Goal: Task Accomplishment & Management: Manage account settings

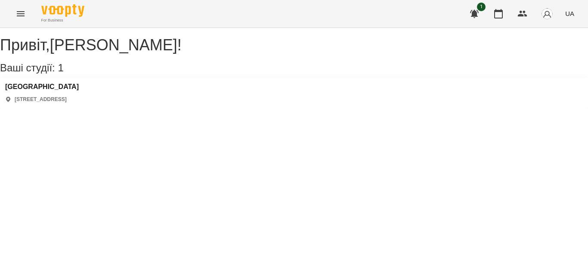
click at [66, 103] on div "Polonista center [STREET_ADDRESS]" at bounding box center [42, 93] width 74 height 20
click at [48, 91] on h3 "[GEOGRAPHIC_DATA]" at bounding box center [42, 87] width 74 height 8
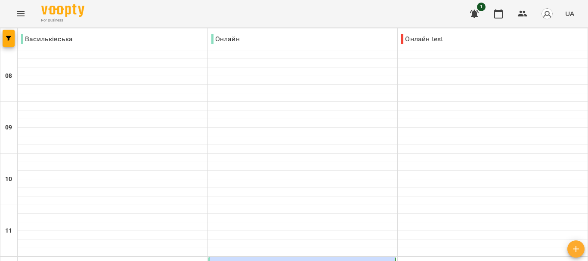
type input "**********"
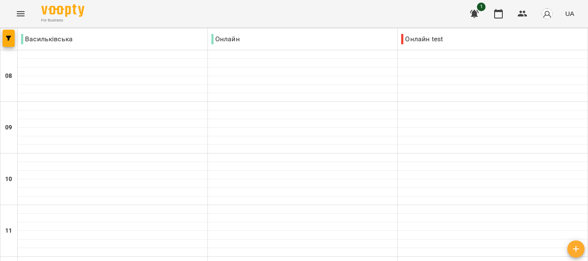
scroll to position [621, 0]
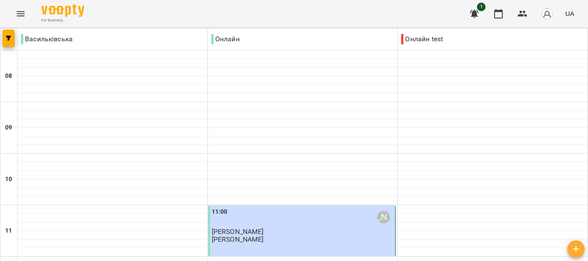
scroll to position [509, 0]
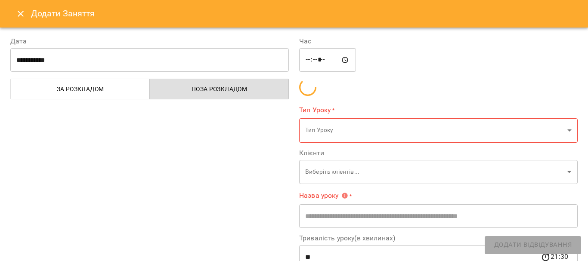
type input "**********"
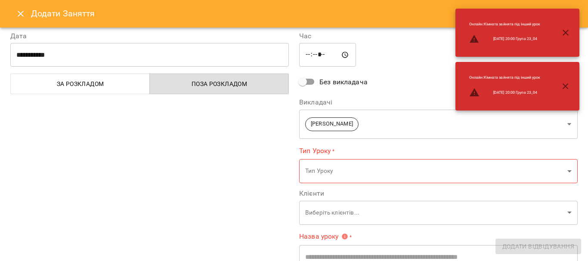
scroll to position [78, 0]
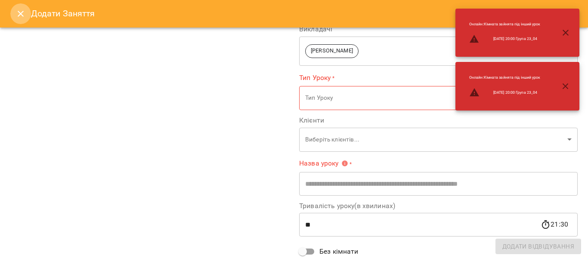
click at [24, 15] on icon "Close" at bounding box center [20, 14] width 10 height 10
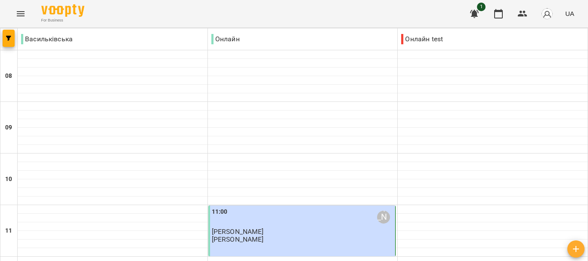
scroll to position [621, 0]
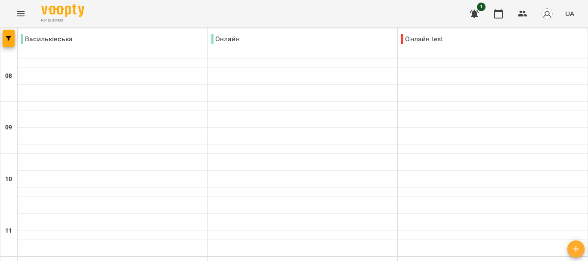
type input "**********"
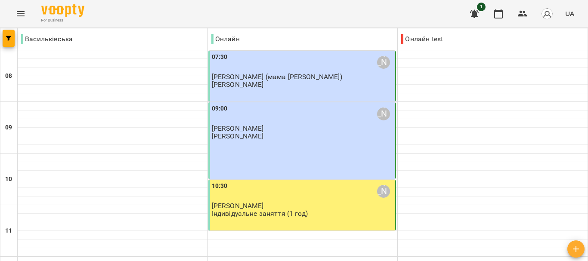
scroll to position [474, 0]
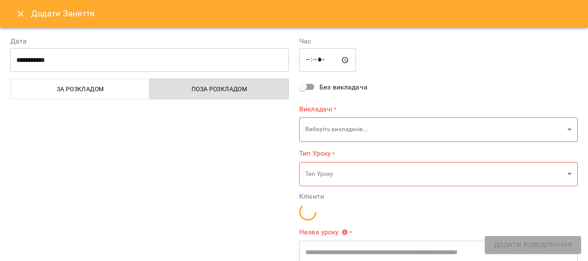
type input "**********"
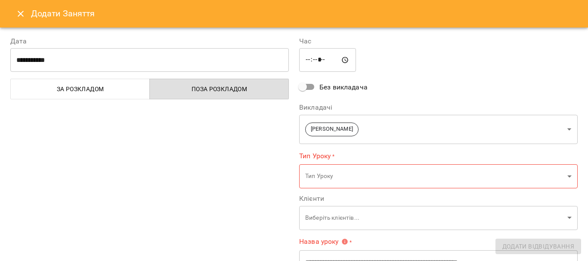
click at [30, 20] on div "Додати Заняття" at bounding box center [294, 14] width 588 height 28
click at [24, 16] on icon "Close" at bounding box center [20, 14] width 10 height 10
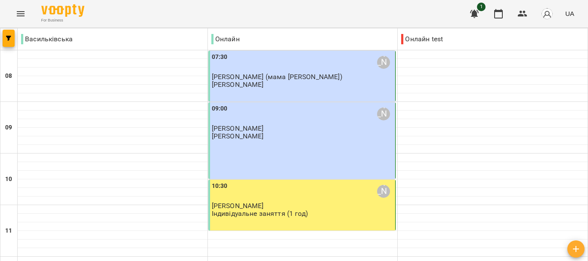
scroll to position [463, 0]
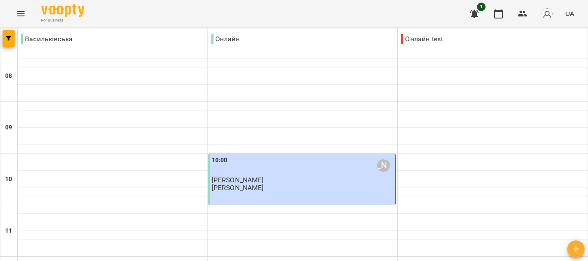
scroll to position [621, 0]
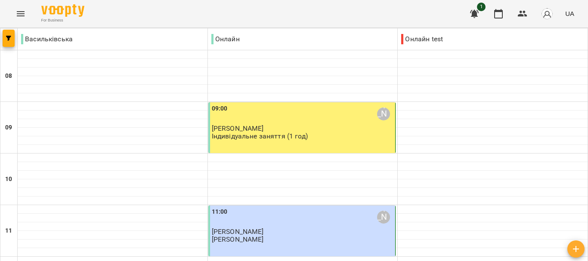
scroll to position [511, 0]
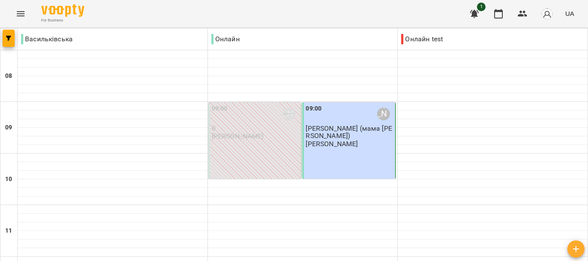
scroll to position [621, 0]
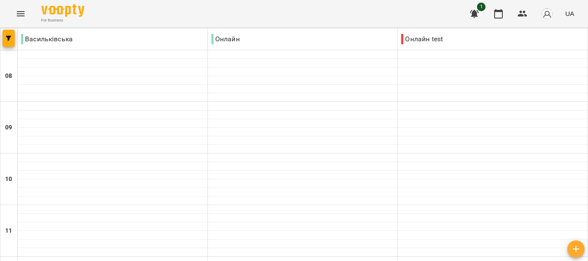
type input "**********"
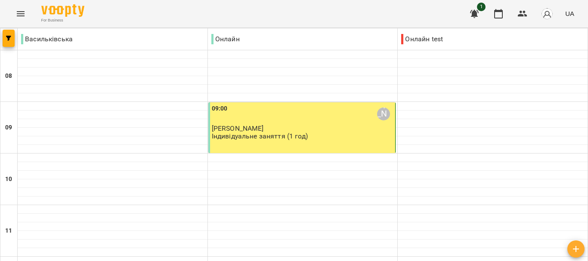
scroll to position [421, 0]
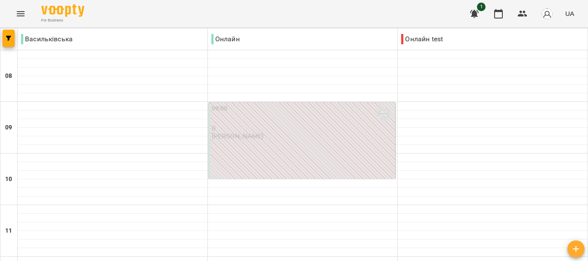
scroll to position [621, 0]
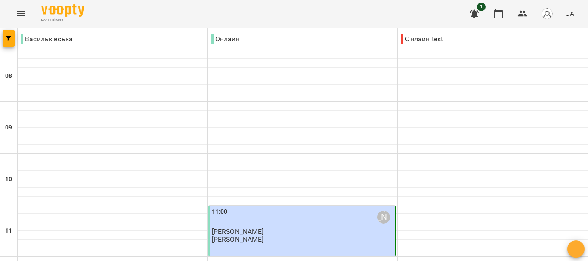
scroll to position [535, 0]
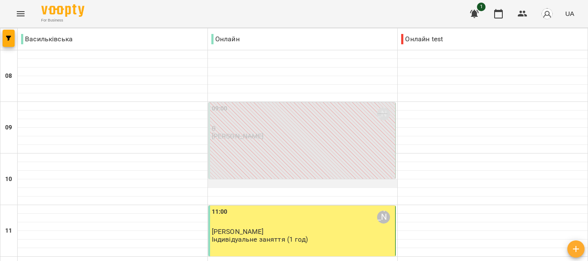
scroll to position [621, 0]
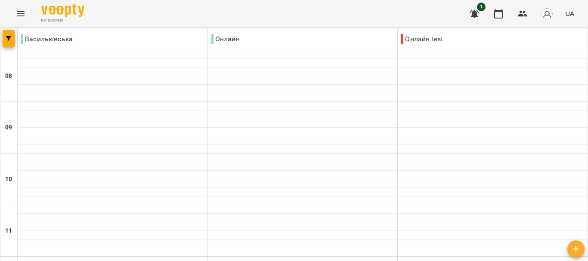
scroll to position [0, 0]
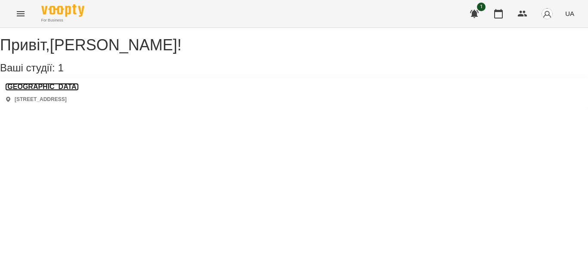
click at [56, 91] on h3 "[GEOGRAPHIC_DATA]" at bounding box center [42, 87] width 74 height 8
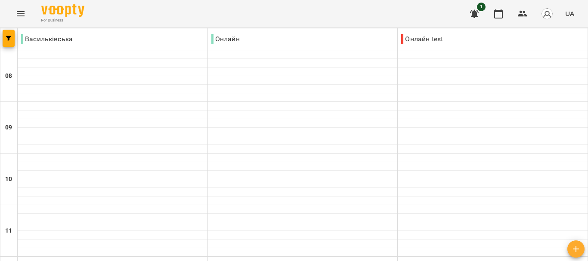
scroll to position [621, 0]
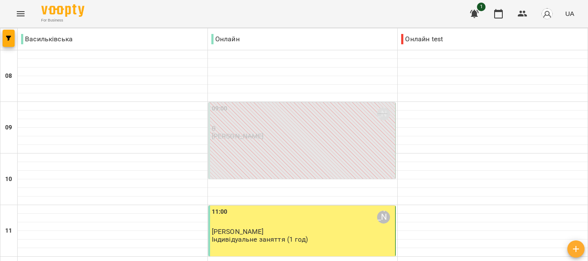
scroll to position [621, 0]
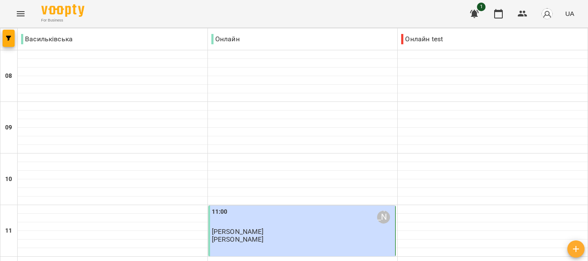
scroll to position [542, 0]
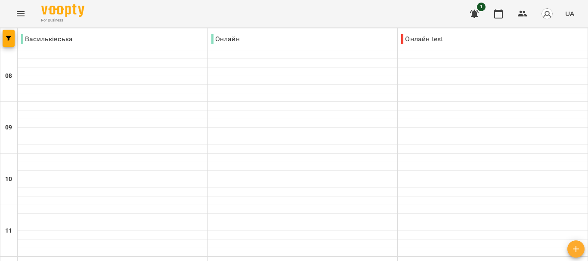
scroll to position [621, 0]
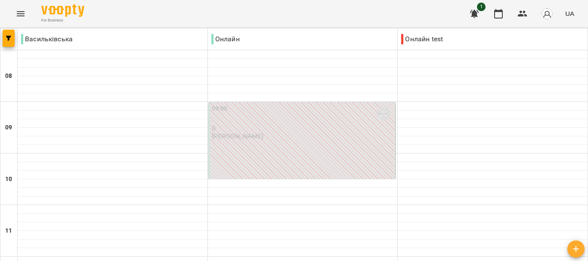
scroll to position [505, 0]
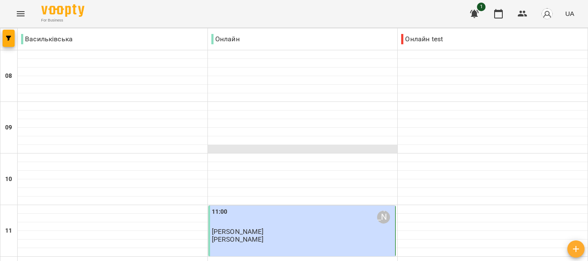
scroll to position [113, 0]
click at [241, 257] on div at bounding box center [303, 261] width 190 height 9
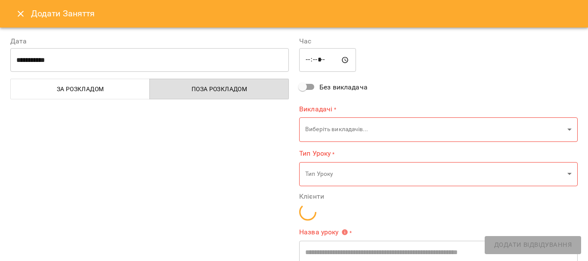
type input "**********"
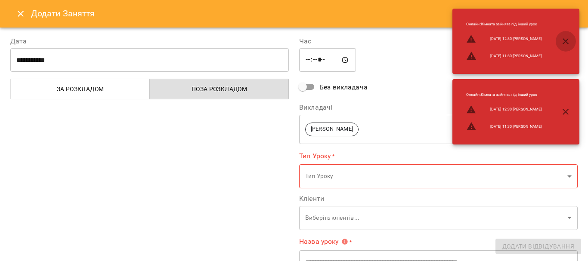
click at [571, 44] on button "button" at bounding box center [565, 41] width 21 height 21
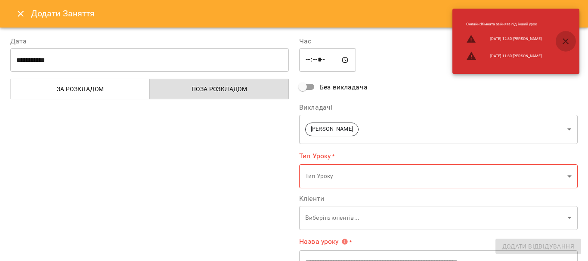
click at [567, 43] on icon "button" at bounding box center [566, 41] width 6 height 6
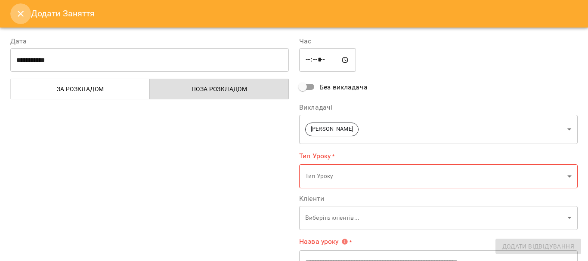
click at [22, 12] on icon "Close" at bounding box center [20, 14] width 10 height 10
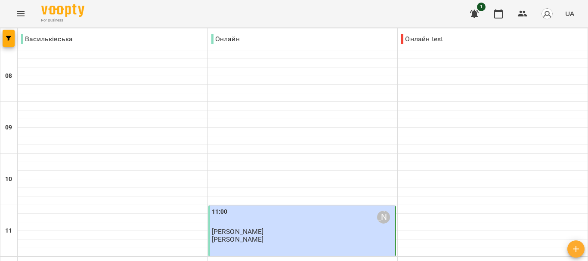
scroll to position [111, 0]
click at [87, 205] on div at bounding box center [113, 209] width 190 height 9
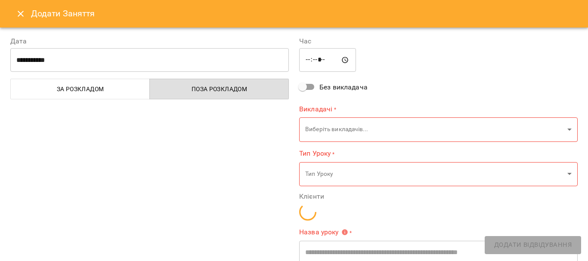
type input "**********"
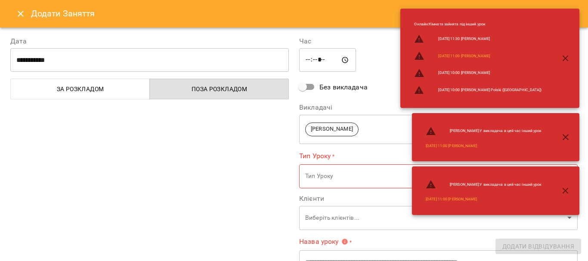
click at [412, 64] on div "***** ​" at bounding box center [438, 60] width 279 height 24
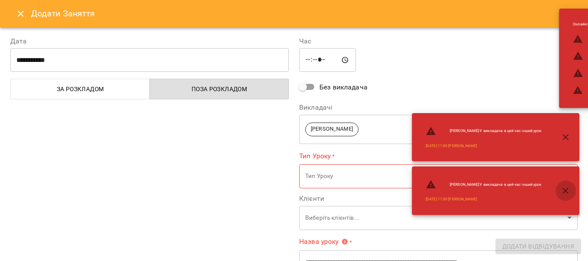
click at [568, 192] on icon "button" at bounding box center [565, 191] width 10 height 10
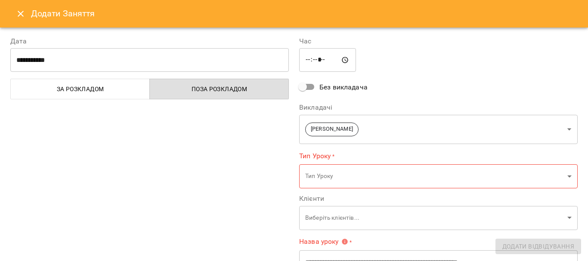
click at [113, 159] on div "**********" at bounding box center [149, 213] width 289 height 375
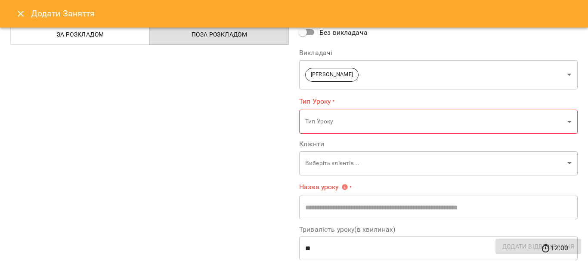
scroll to position [56, 0]
click at [18, 9] on icon "Close" at bounding box center [20, 14] width 10 height 10
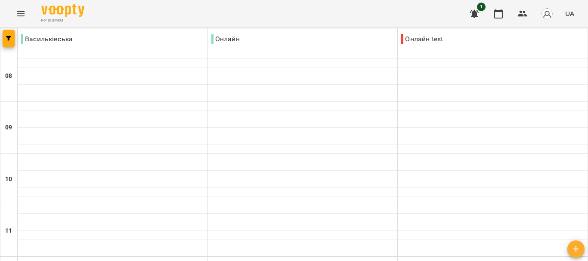
scroll to position [621, 0]
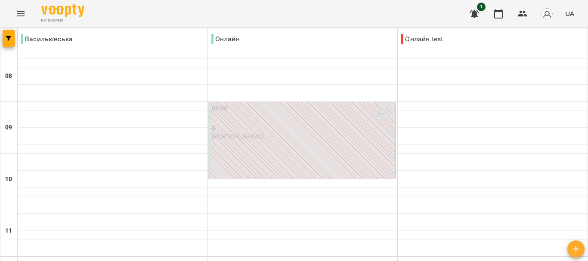
scroll to position [558, 0]
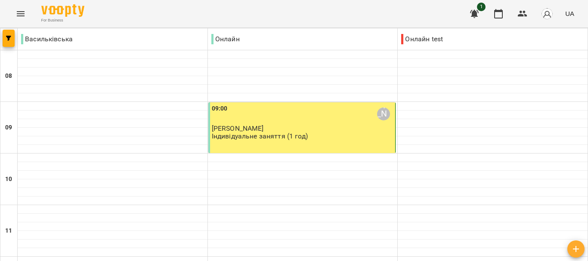
scroll to position [621, 0]
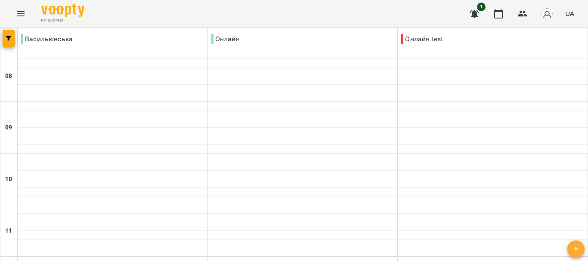
scroll to position [376, 0]
type input "**********"
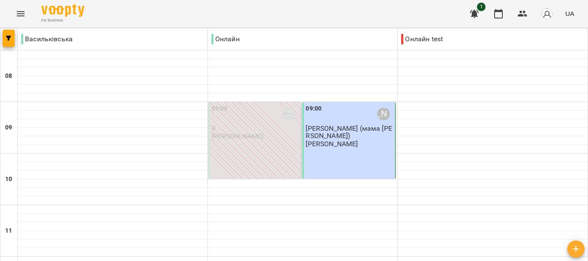
scroll to position [312, 0]
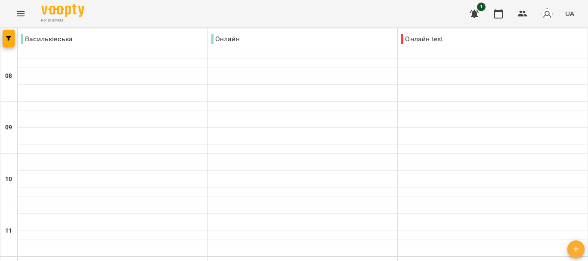
scroll to position [0, 0]
